Goal: Check status: Check status

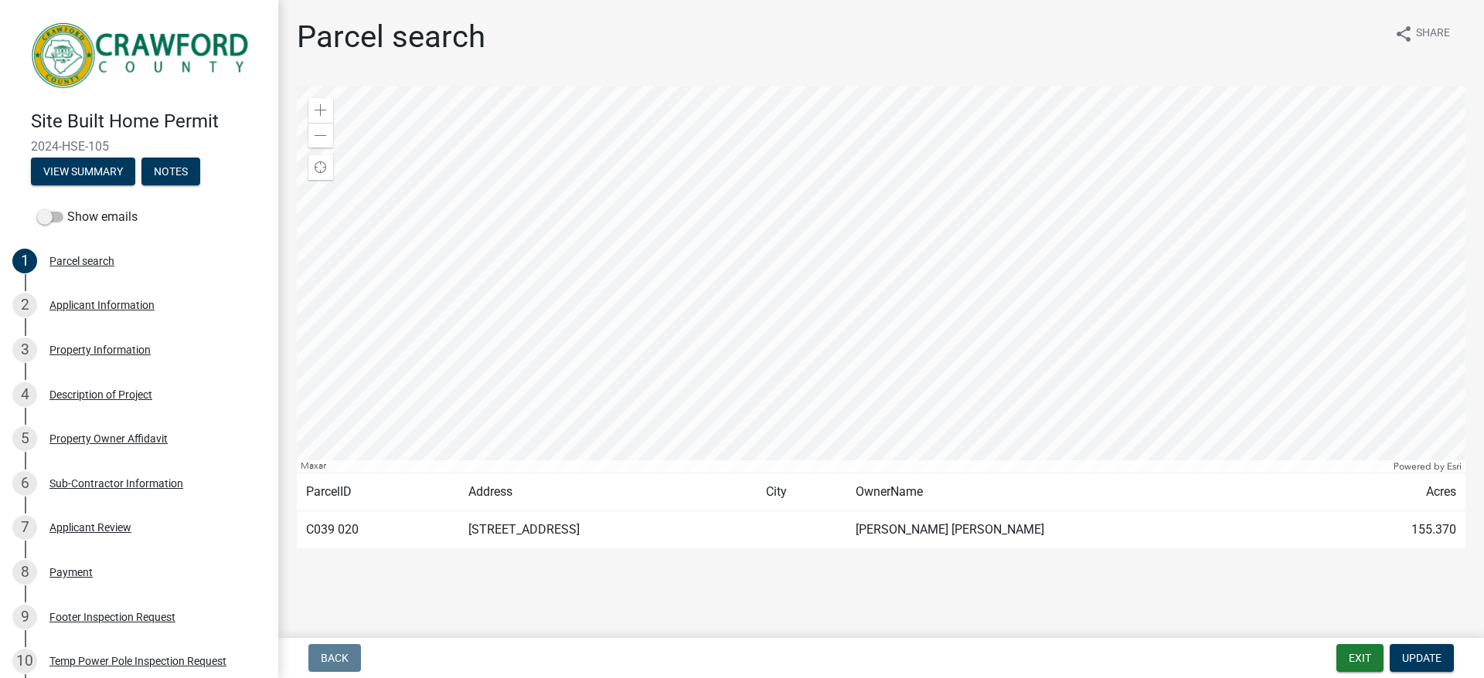
scroll to position [31, 0]
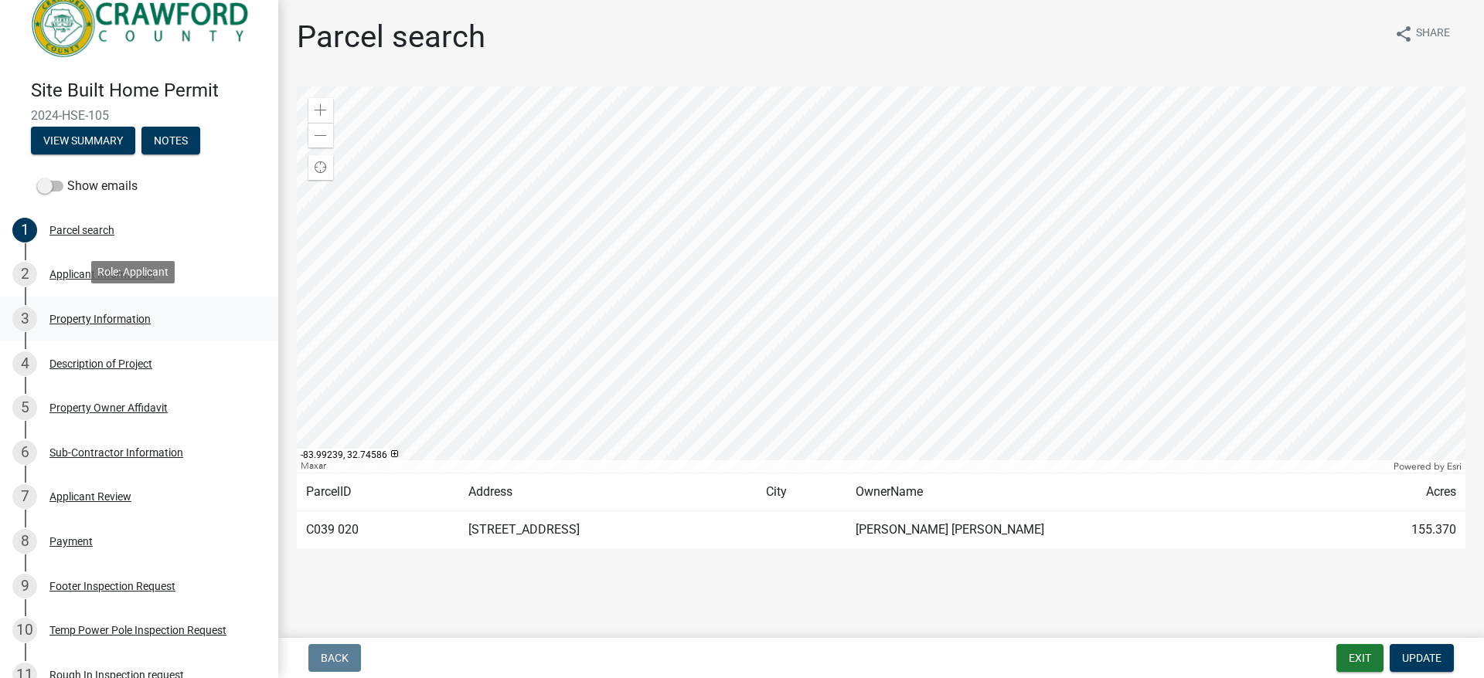
click at [101, 319] on div "Property Information" at bounding box center [99, 319] width 101 height 11
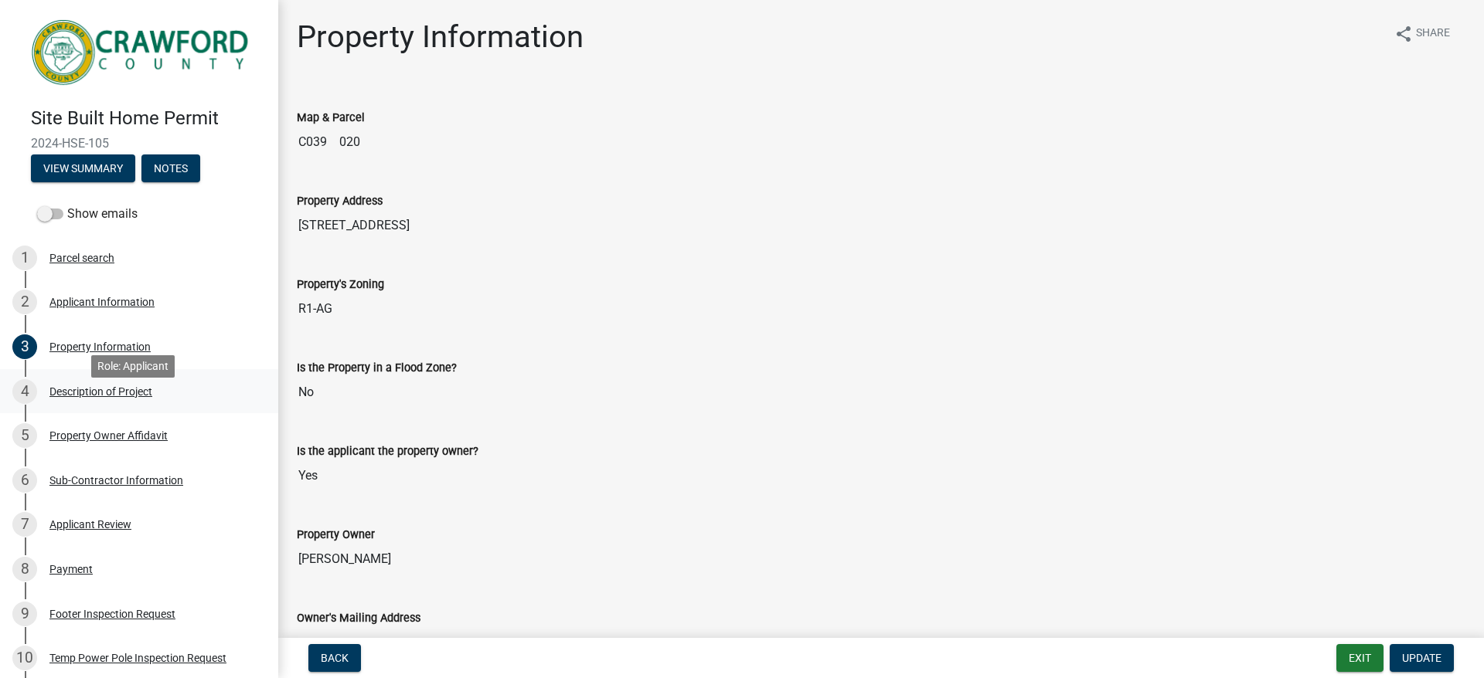
scroll to position [0, 0]
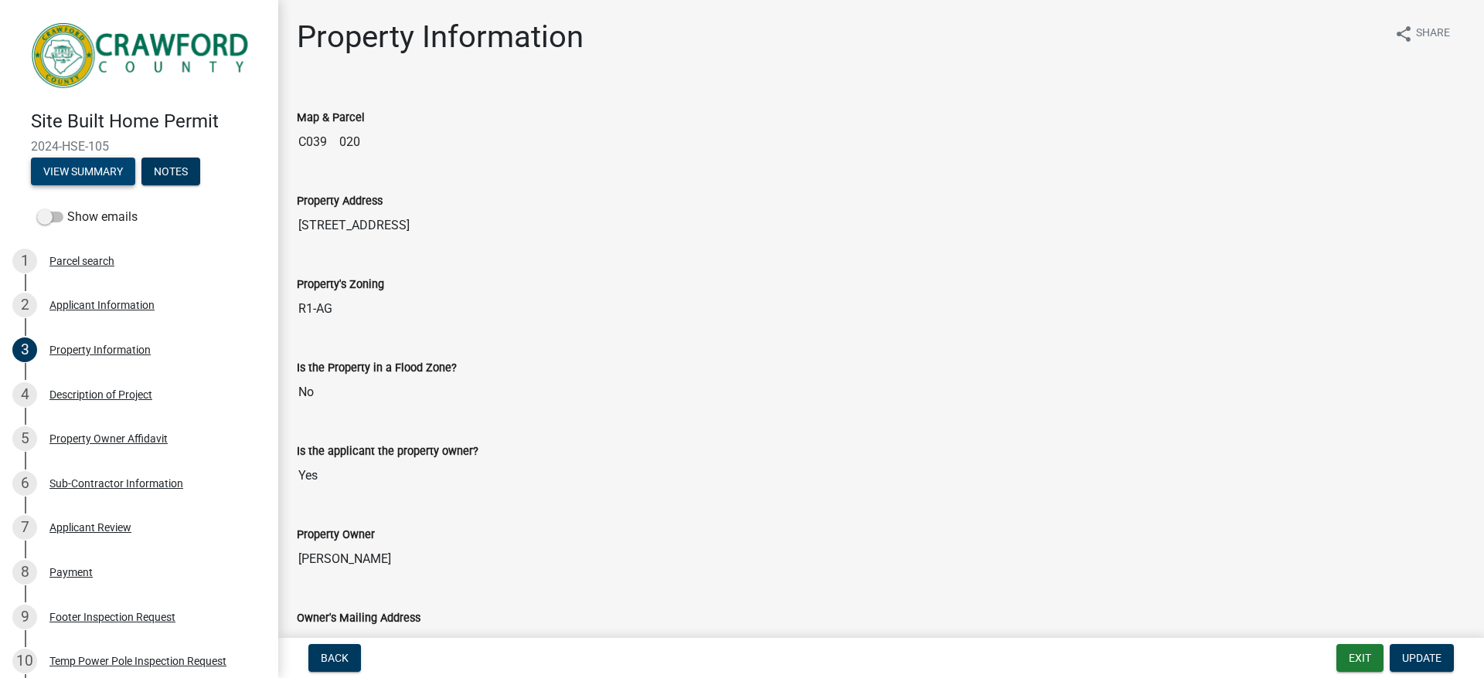
click at [76, 168] on button "View Summary" at bounding box center [83, 172] width 104 height 28
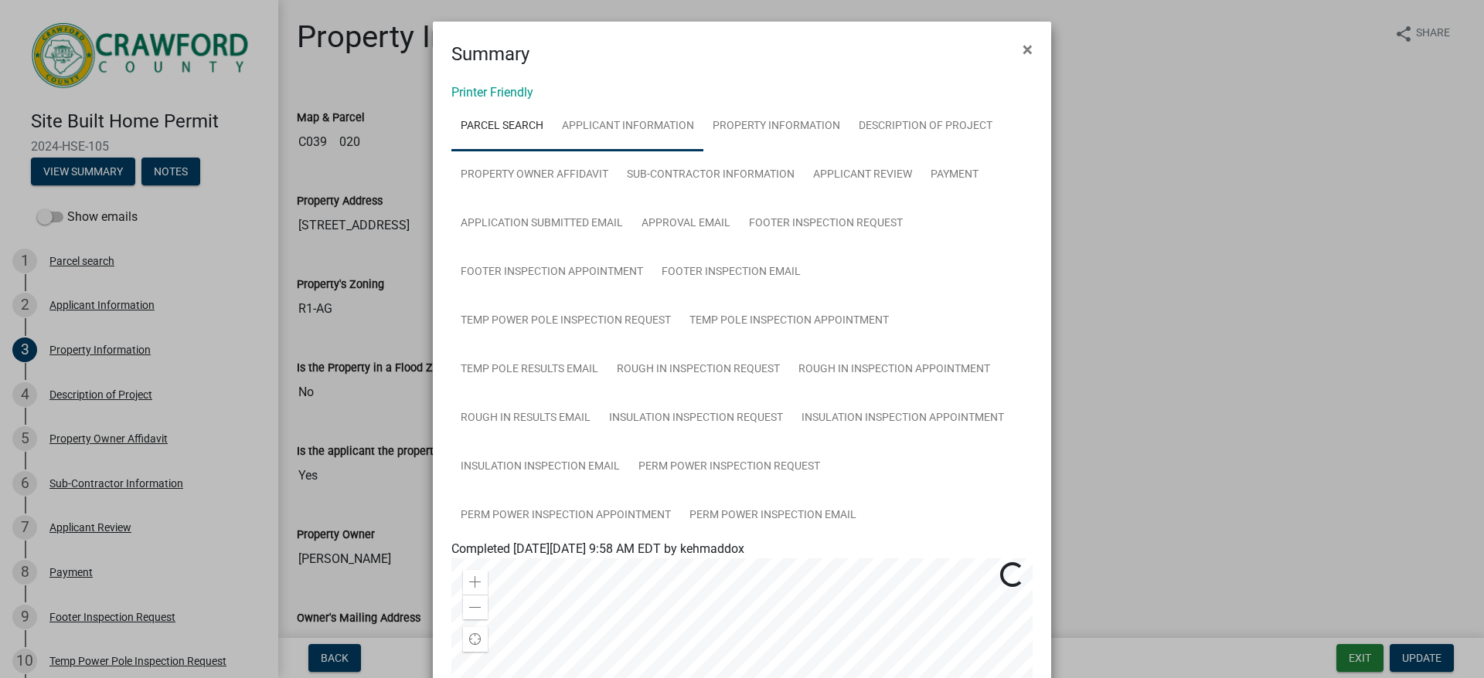
click at [632, 128] on link "Applicant Information" at bounding box center [628, 126] width 151 height 49
click at [1022, 49] on span "×" at bounding box center [1027, 50] width 10 height 22
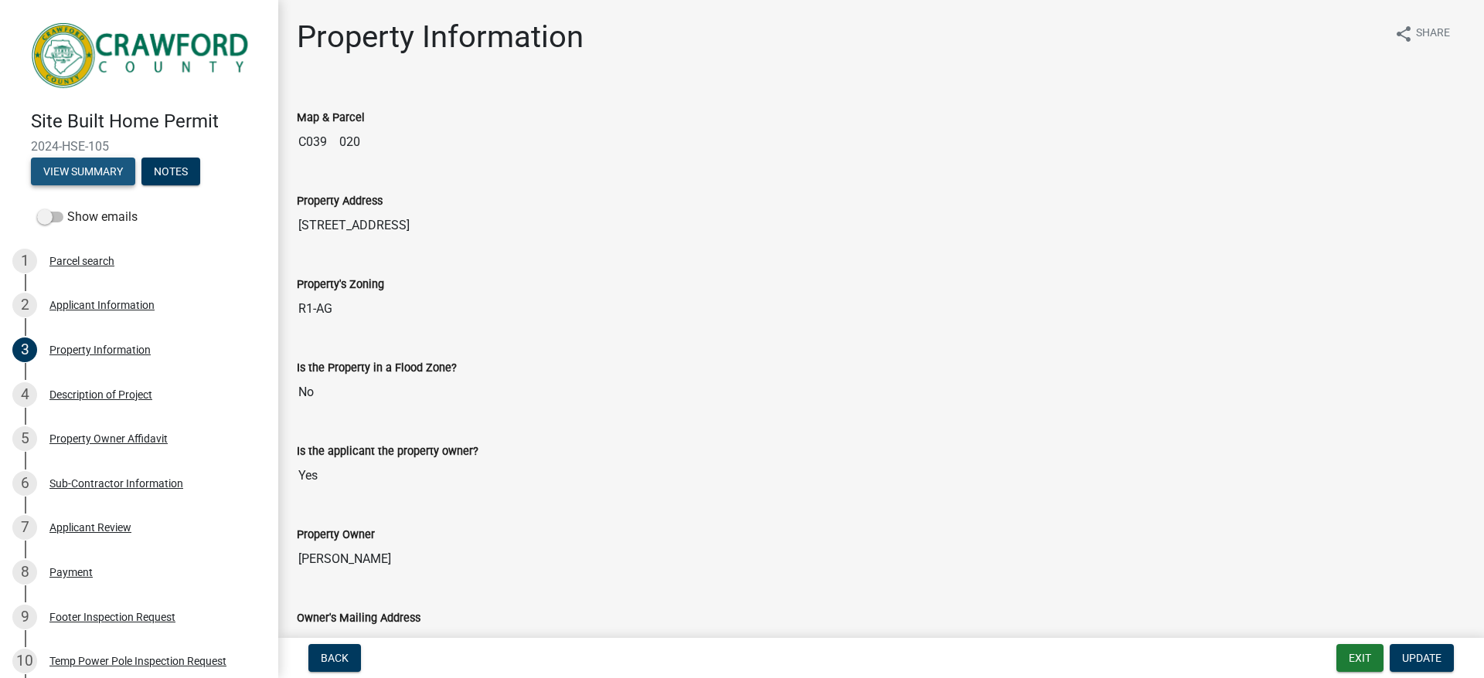
click at [90, 162] on button "View Summary" at bounding box center [83, 172] width 104 height 28
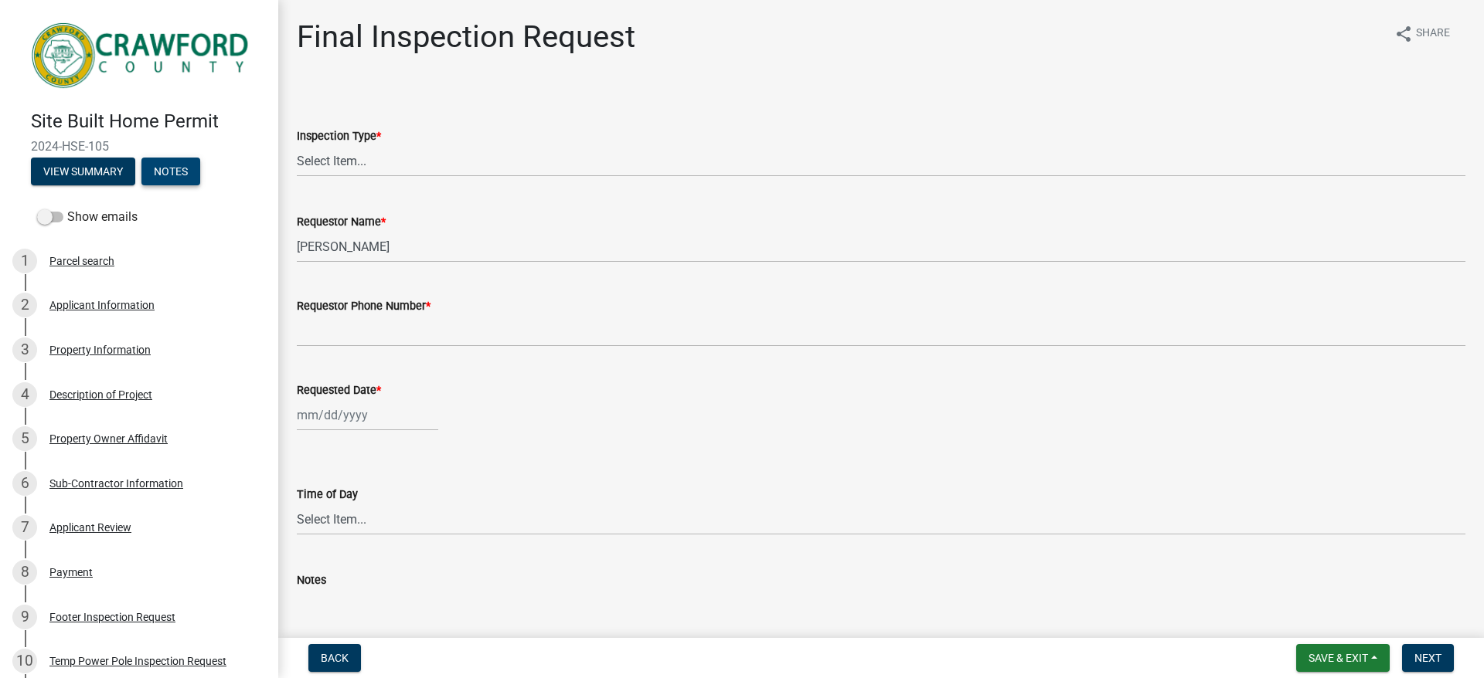
click at [184, 167] on button "Notes" at bounding box center [170, 172] width 59 height 28
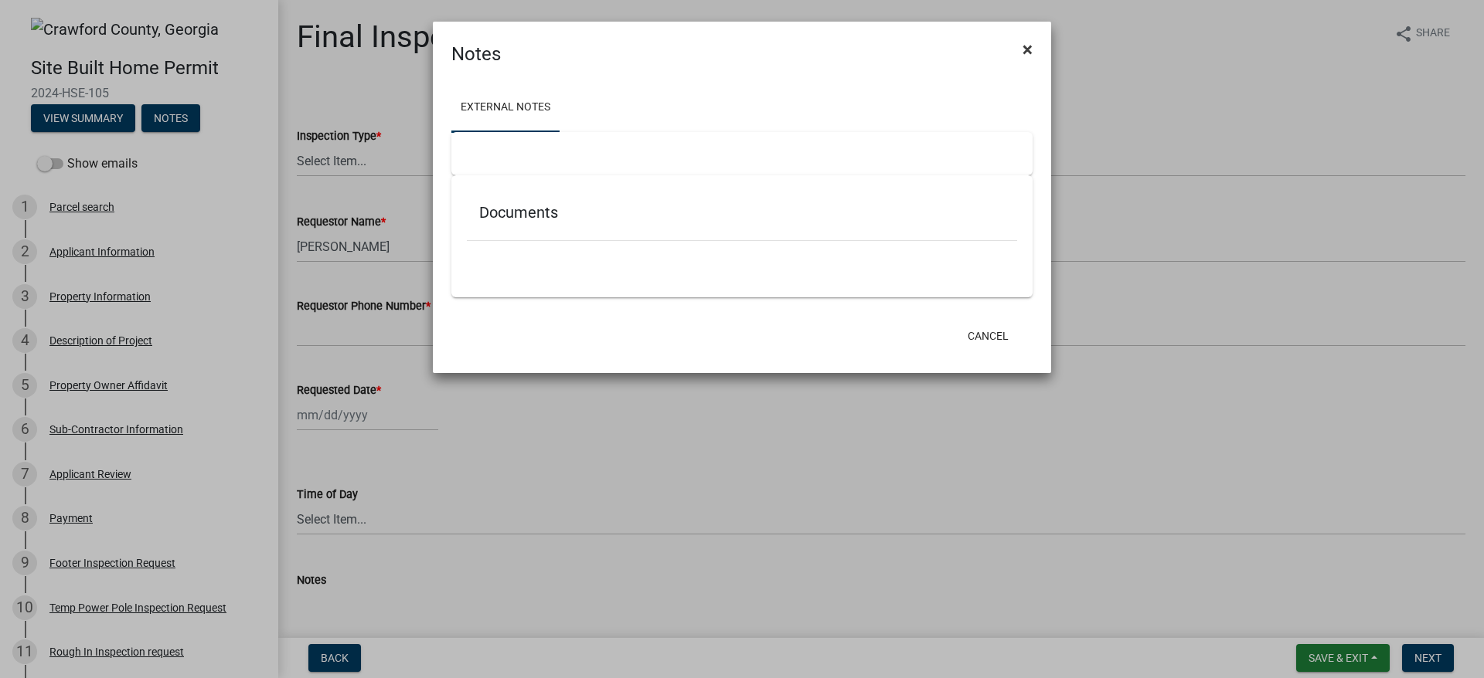
click at [1028, 46] on span "×" at bounding box center [1027, 50] width 10 height 22
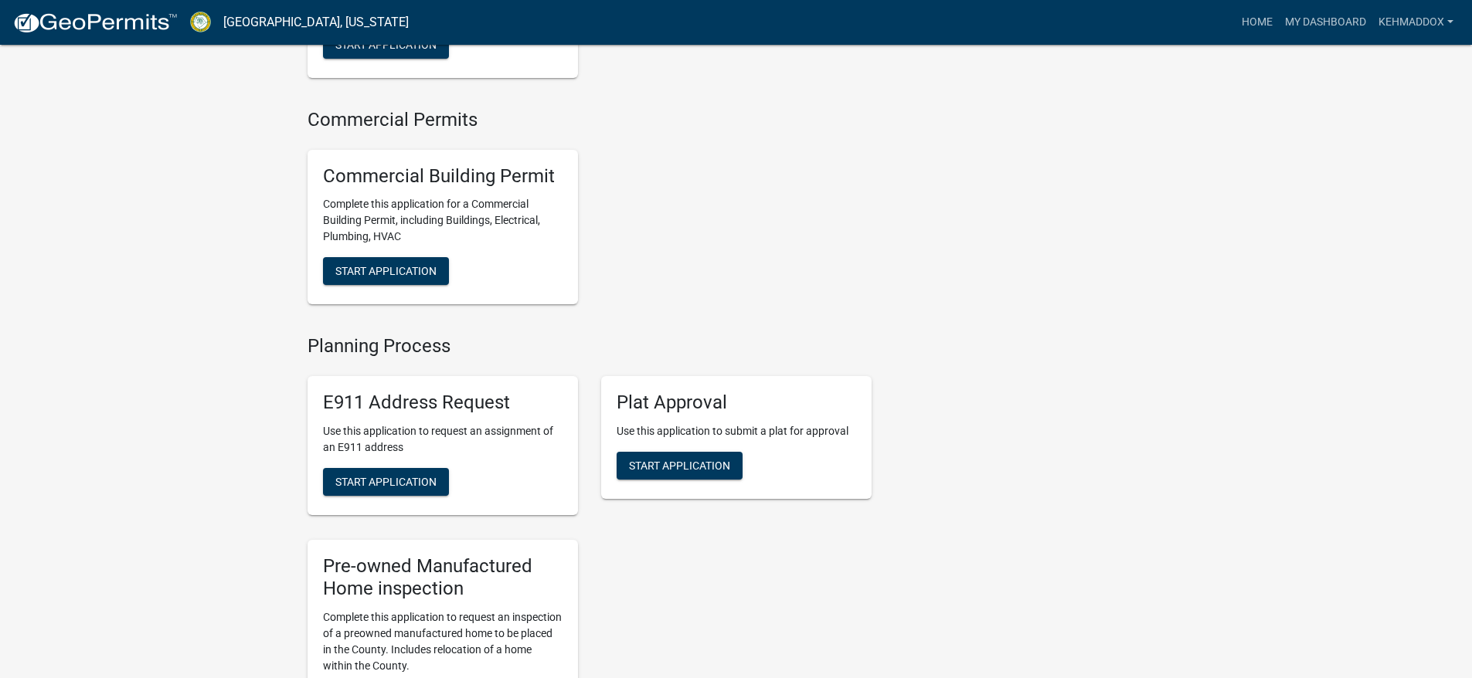
scroll to position [1159, 0]
click at [1357, 22] on link "My Dashboard" at bounding box center [1326, 22] width 94 height 29
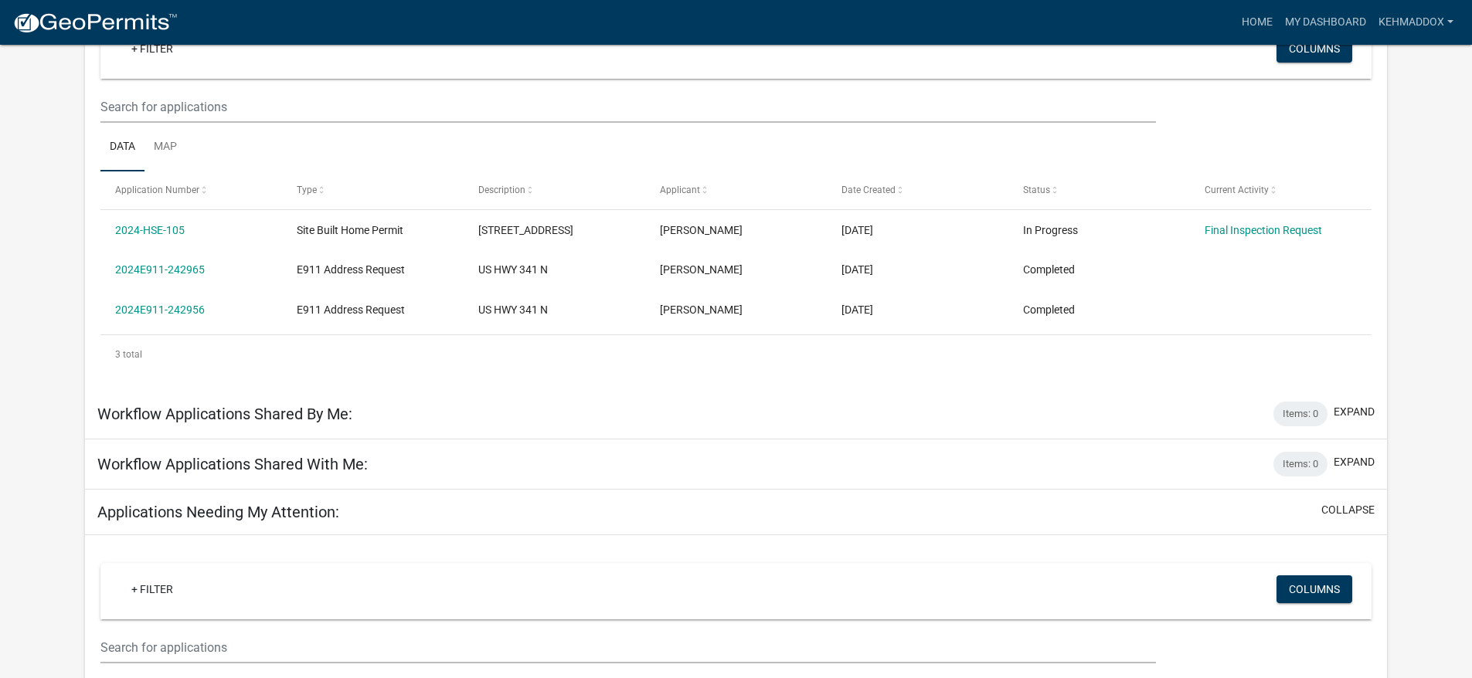
scroll to position [172, 0]
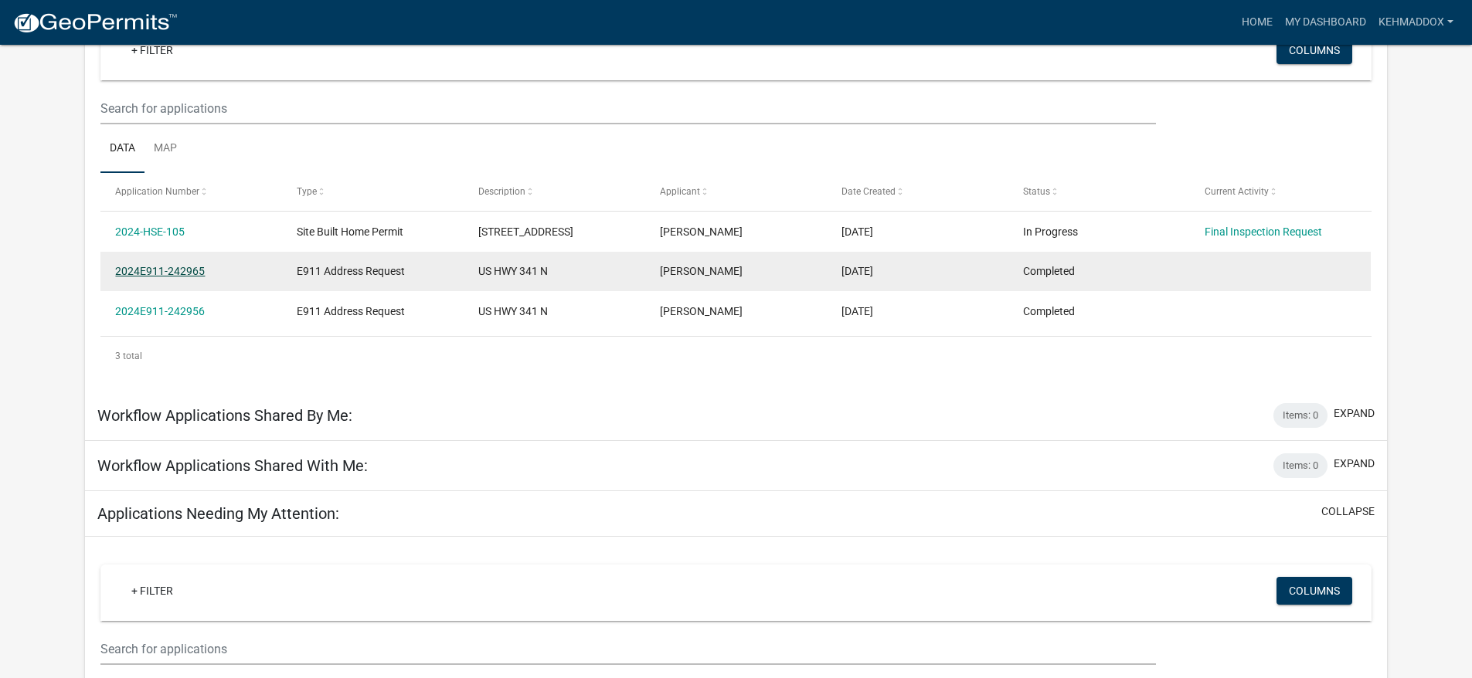
click at [159, 275] on link "2024E911-242965" at bounding box center [160, 271] width 90 height 12
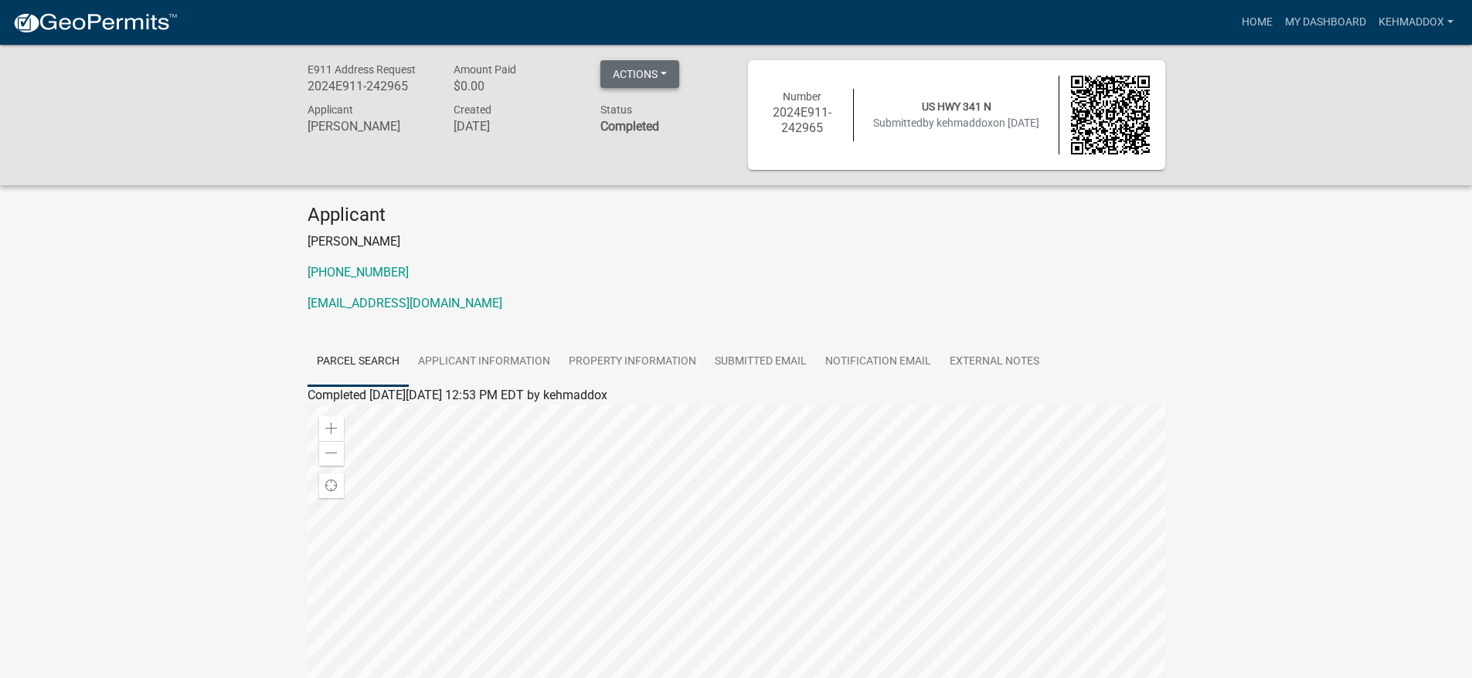
click at [670, 71] on button "Actions" at bounding box center [639, 74] width 79 height 28
click at [663, 109] on link "Printer Friendly" at bounding box center [662, 114] width 124 height 37
